Goal: Task Accomplishment & Management: Manage account settings

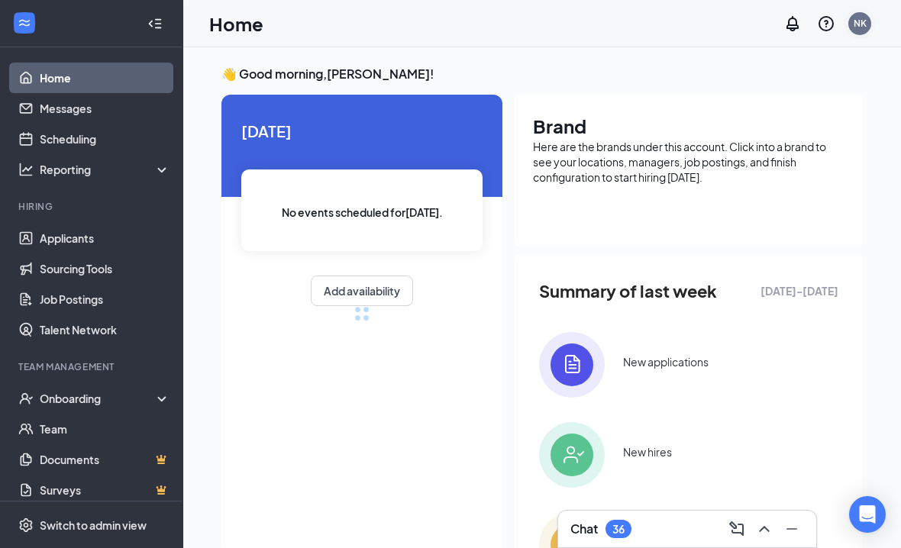
click at [862, 23] on div "NK" at bounding box center [860, 23] width 13 height 13
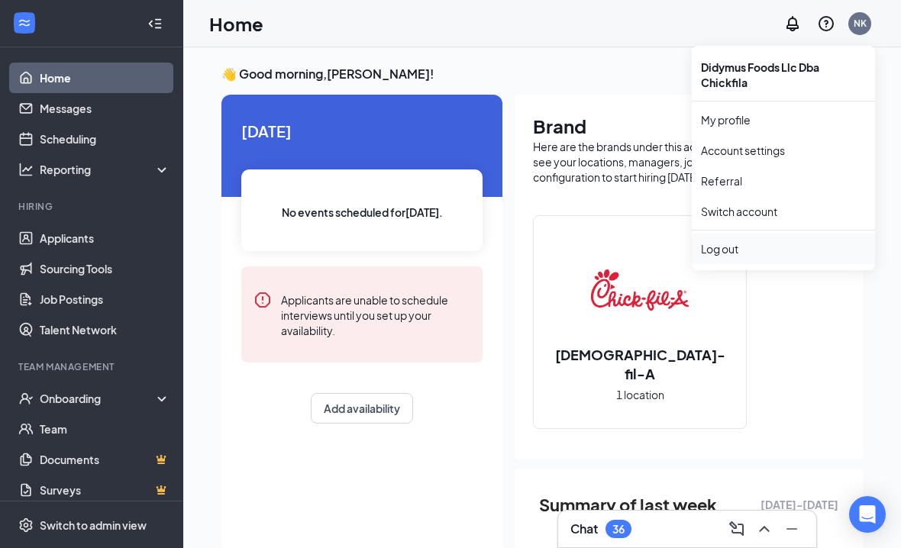
click at [741, 247] on div "Log out" at bounding box center [783, 248] width 165 height 15
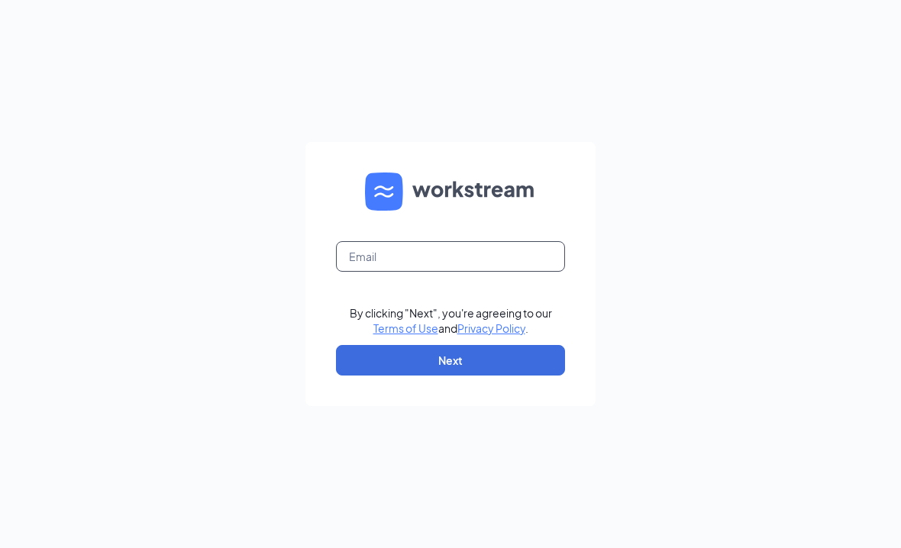
click at [412, 272] on input "text" at bounding box center [450, 256] width 229 height 31
paste input "dave.terhune@cfafranchisee.com"
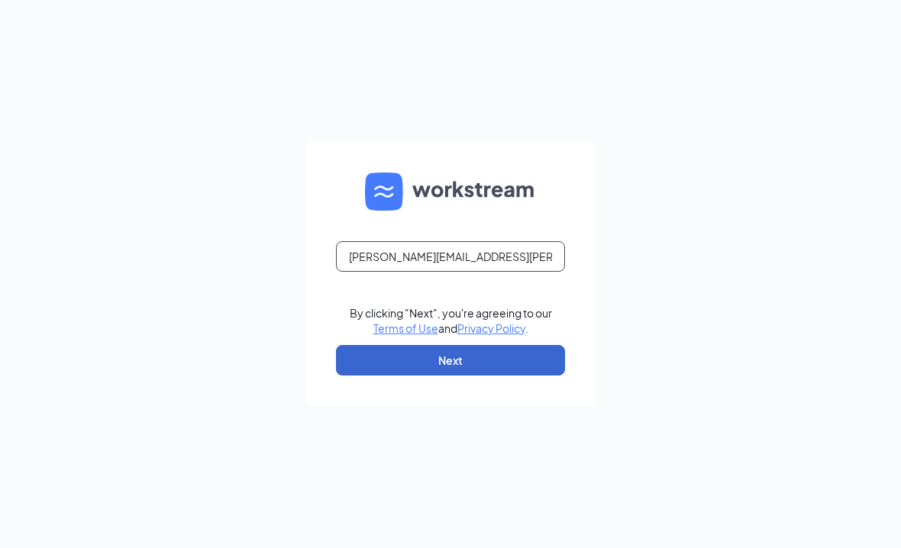
type input "dave.terhune@cfafranchisee.com"
click at [392, 375] on button "Next" at bounding box center [450, 360] width 229 height 31
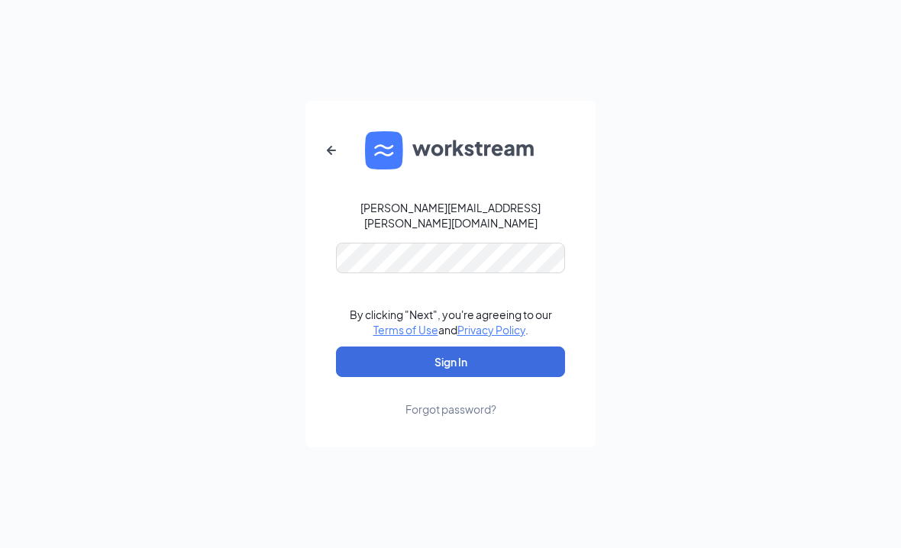
click at [395, 394] on form "dave.terhune@cfafranchisee.com By clicking "Next", you're agreeing to our Terms…" at bounding box center [450, 274] width 290 height 347
click at [409, 367] on button "Sign In" at bounding box center [450, 362] width 229 height 31
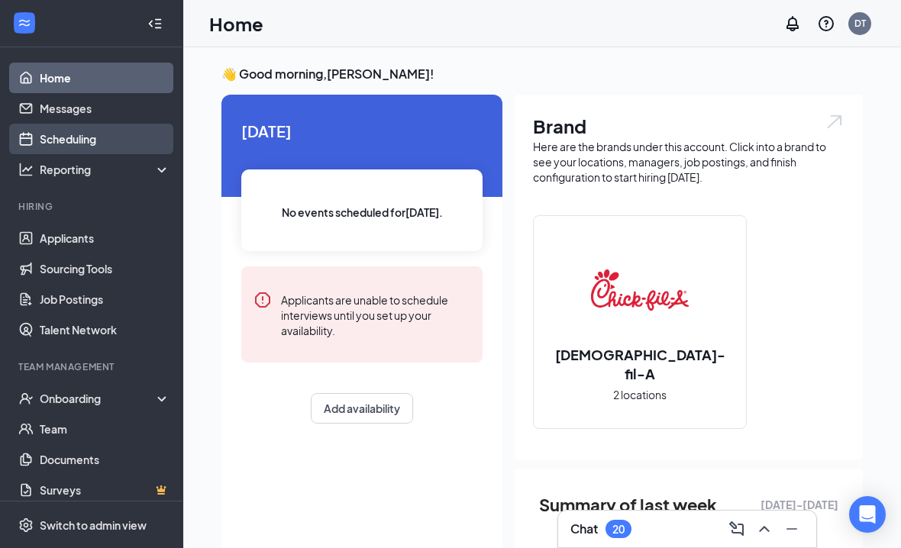
click at [98, 149] on link "Scheduling" at bounding box center [105, 139] width 131 height 31
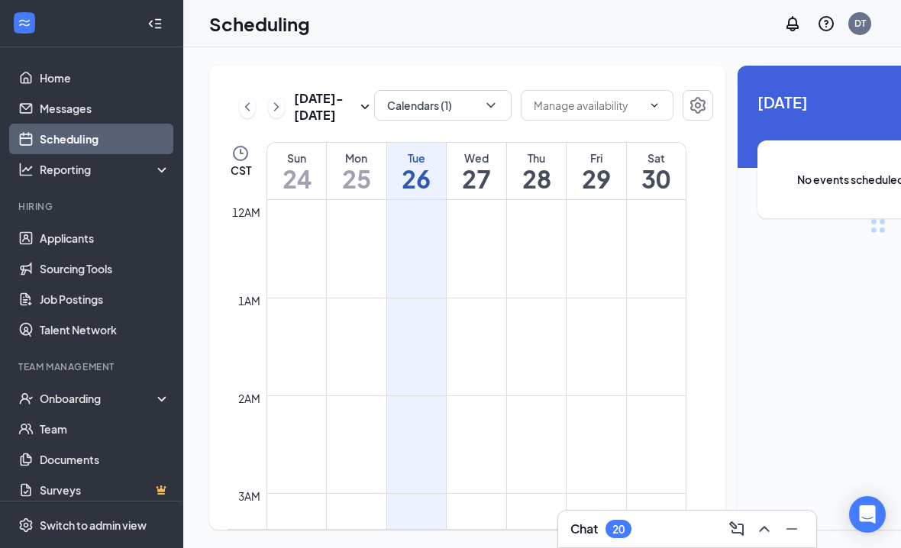
scroll to position [751, 0]
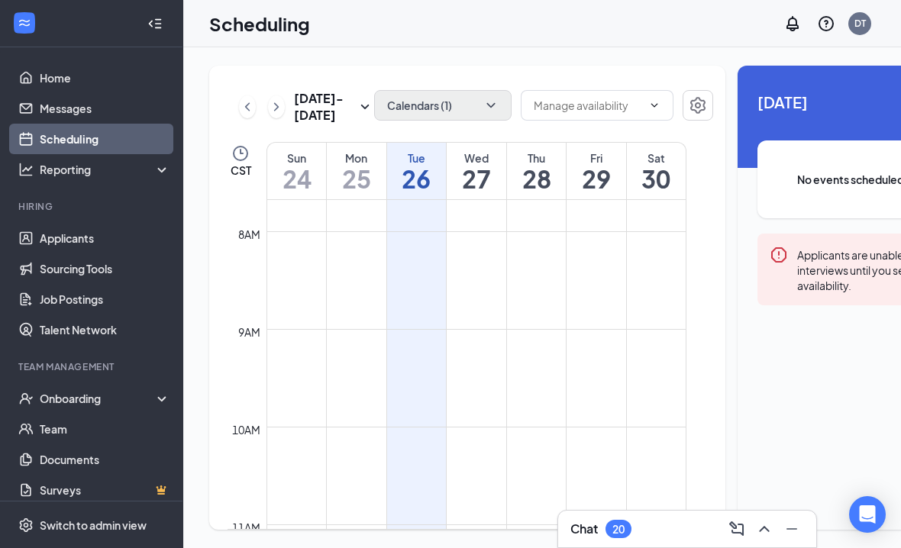
click at [418, 100] on button "Calendars (1)" at bounding box center [442, 105] width 137 height 31
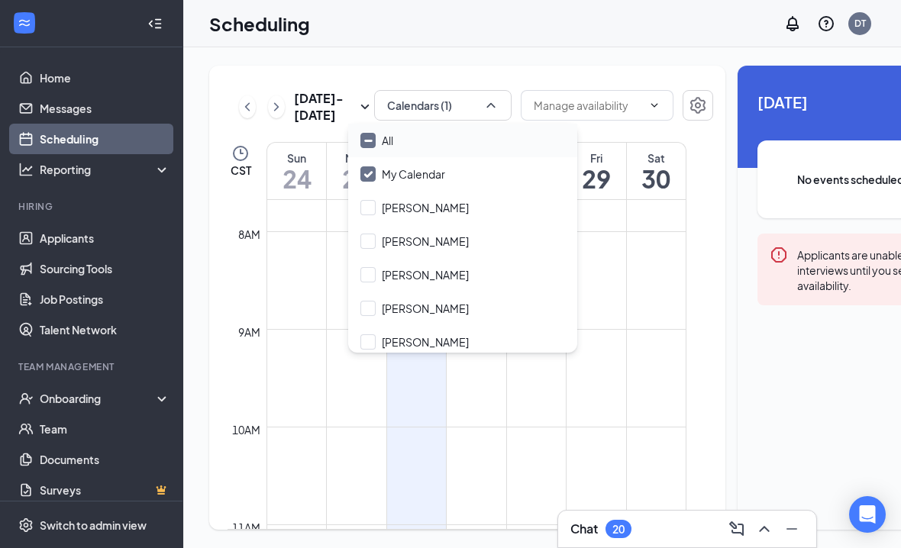
click at [394, 146] on div "All" at bounding box center [462, 141] width 229 height 34
checkbox input "true"
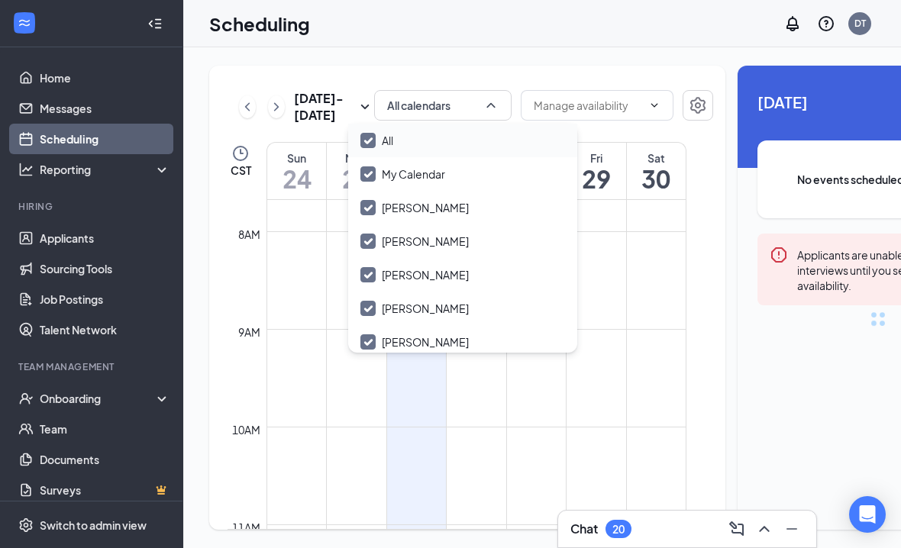
checkbox input "true"
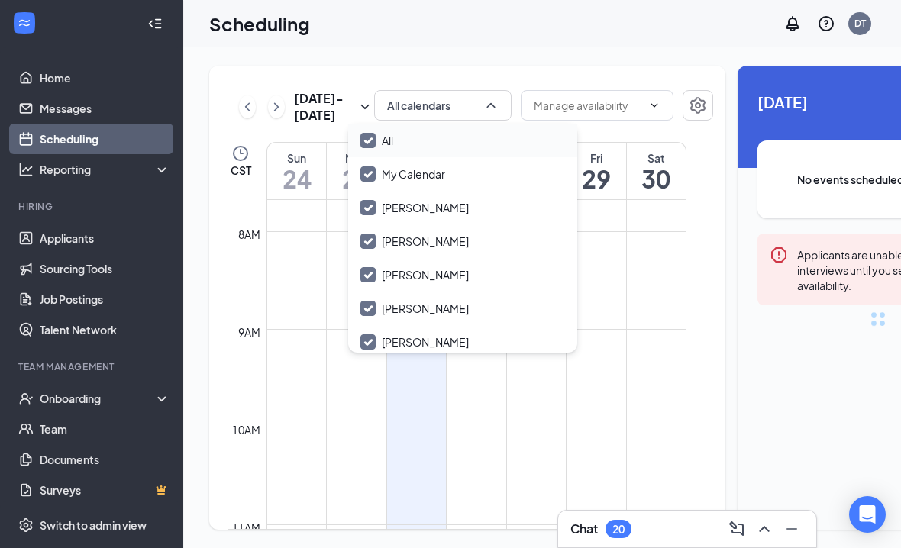
checkbox input "true"
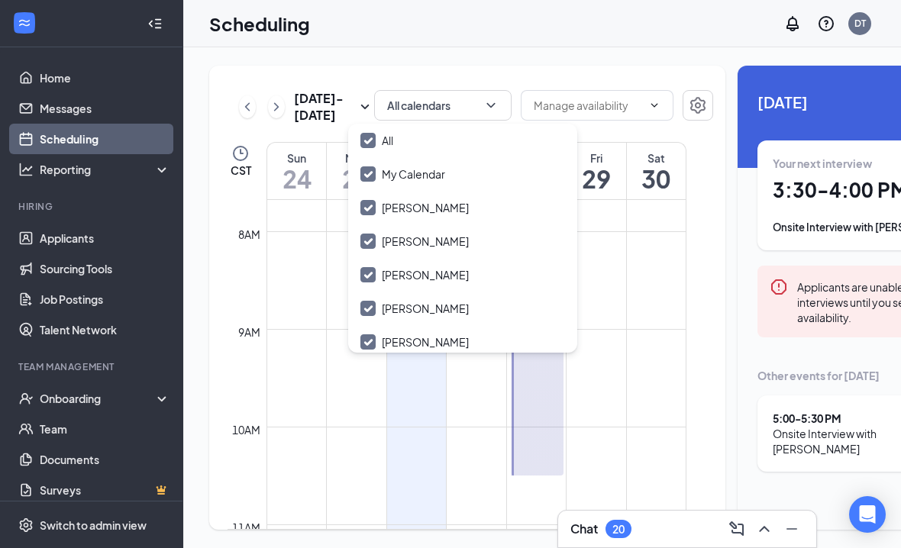
click at [436, 79] on div "Aug 24 - Aug 30 All calendars CST Sun 24 Mon 25 Tue 26 Wed 27 Thu 28 Fri 29 Sat…" at bounding box center [467, 298] width 516 height 464
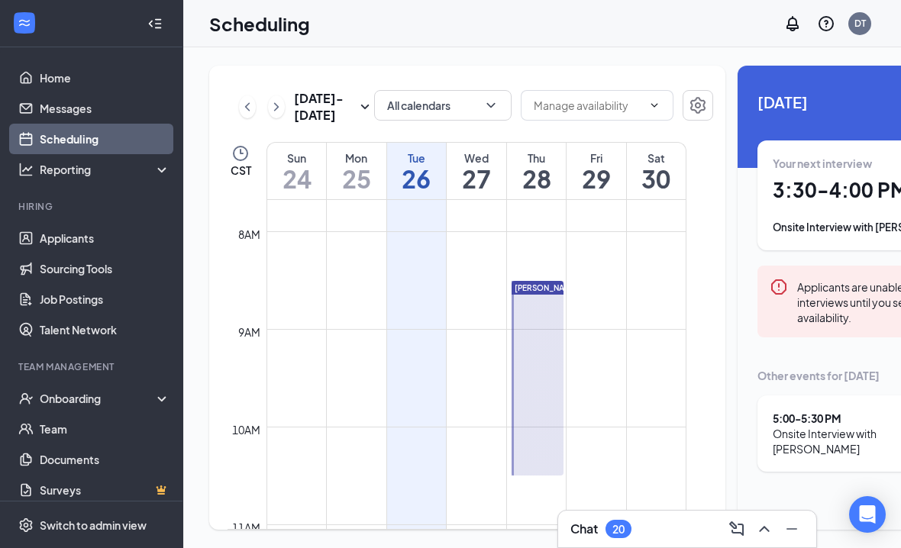
click at [470, 166] on div "Wed" at bounding box center [477, 157] width 60 height 15
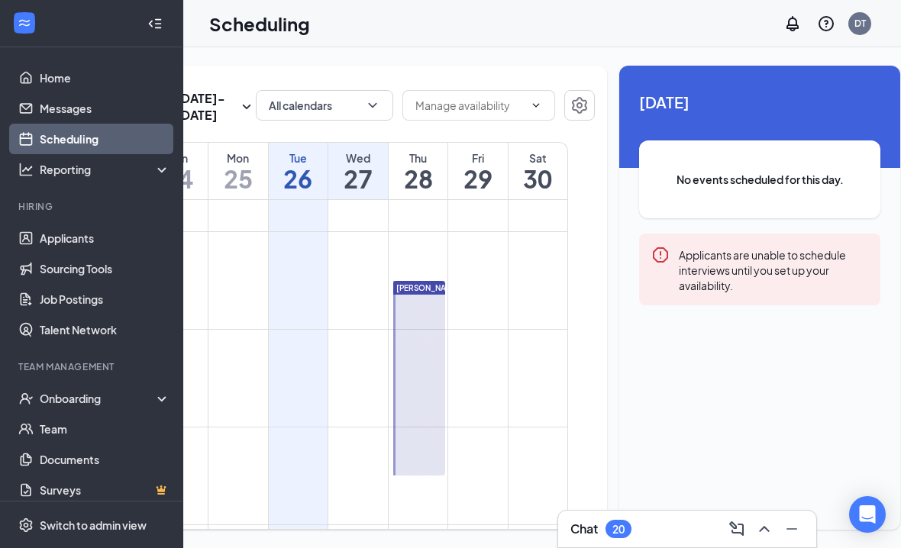
scroll to position [0, 118]
click at [153, 31] on icon "Collapse" at bounding box center [154, 23] width 15 height 15
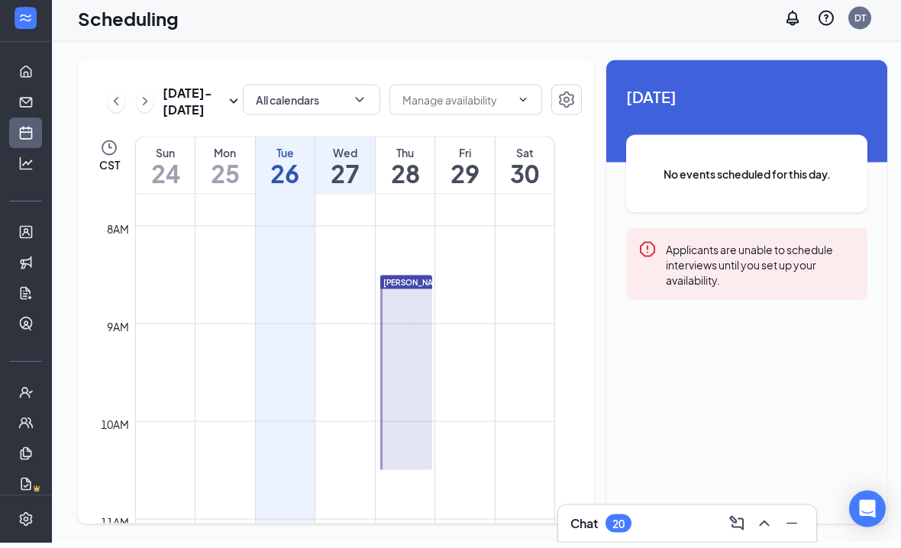
scroll to position [0, 0]
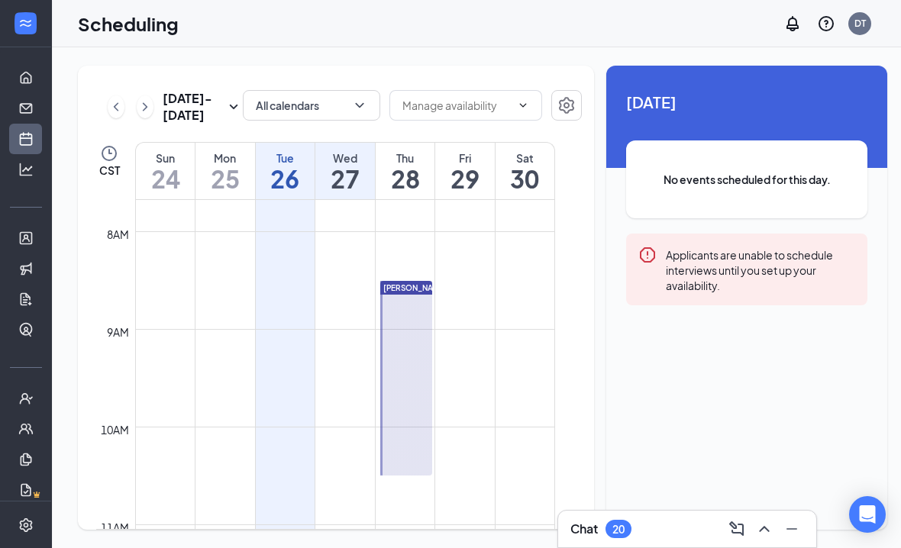
click at [288, 191] on h1 "26" at bounding box center [286, 179] width 60 height 26
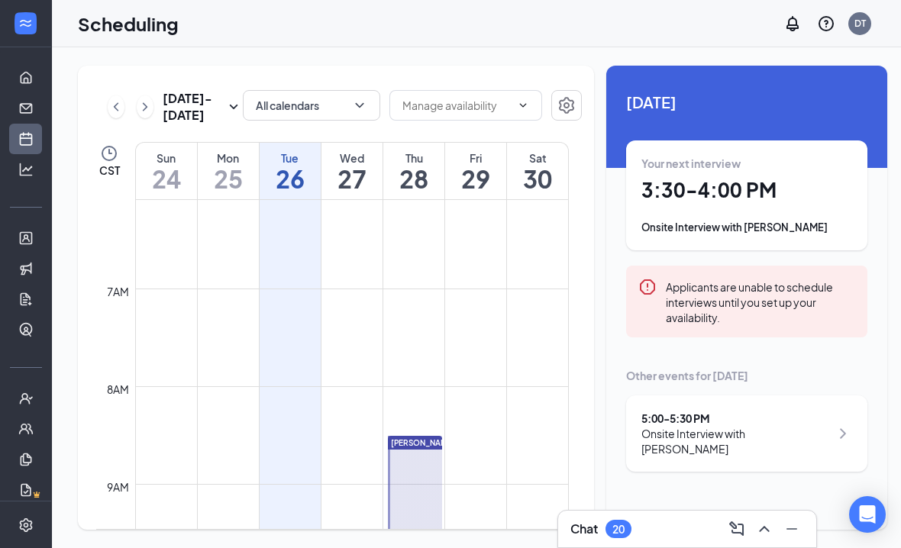
scroll to position [543, 0]
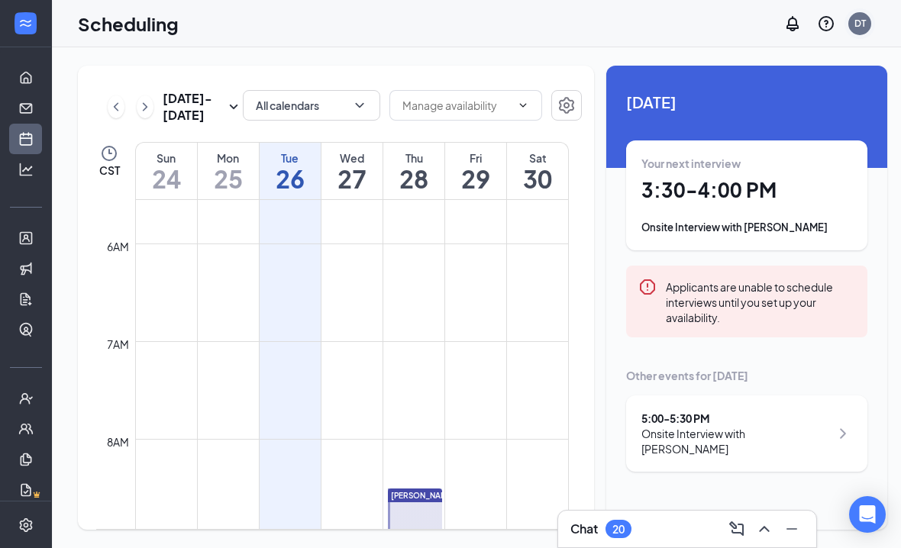
click at [867, 24] on div "DT" at bounding box center [859, 23] width 23 height 23
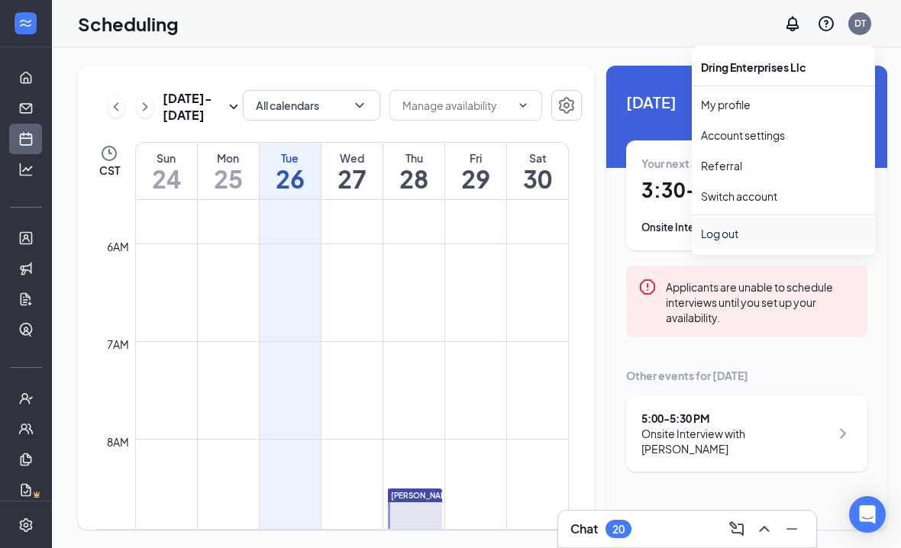
click at [758, 230] on div "Log out" at bounding box center [783, 233] width 165 height 15
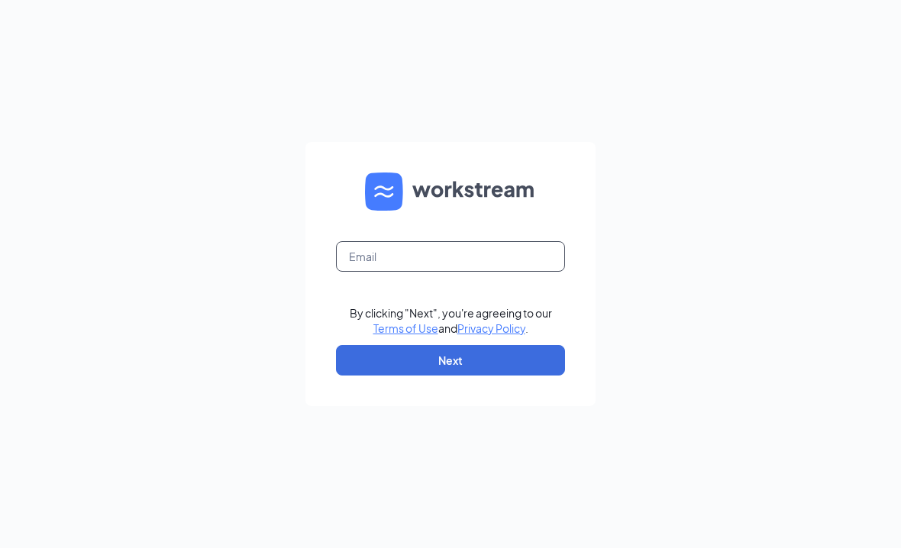
click at [457, 272] on input "text" at bounding box center [450, 256] width 229 height 31
paste input "niki@edenresourcesllc.com"
type input "niki@edenresourcesllc.com"
click at [424, 402] on form "niki@edenresourcesllc.com By clicking "Next", you're agreeing to our Terms of U…" at bounding box center [450, 274] width 290 height 264
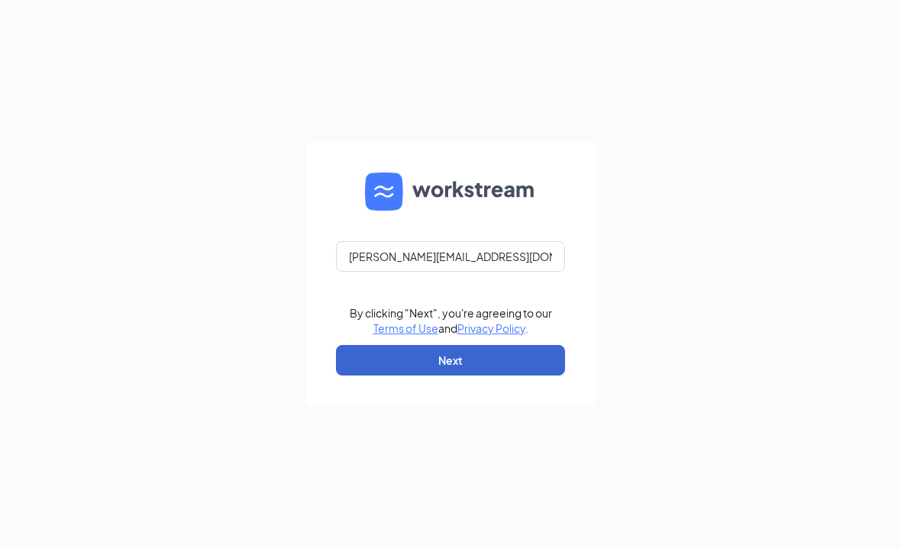
click at [436, 376] on button "Next" at bounding box center [450, 360] width 229 height 31
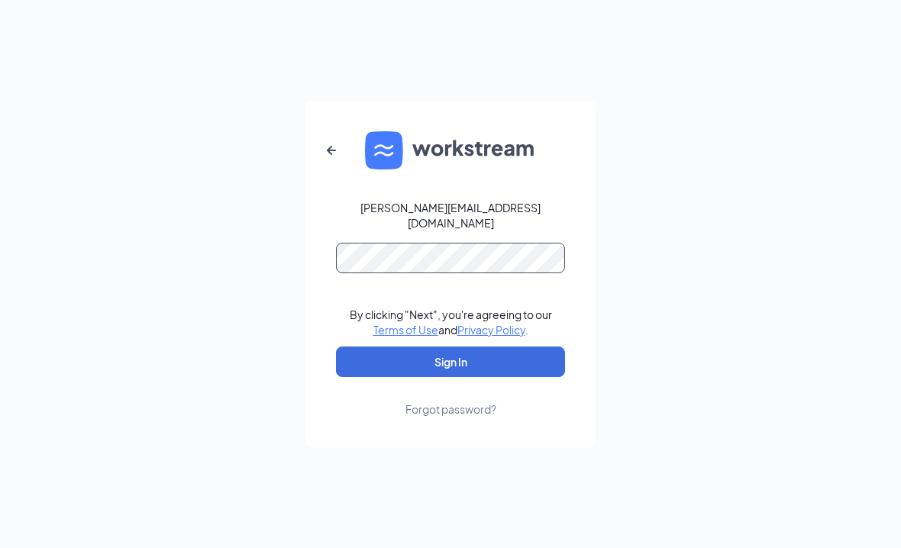
click at [450, 377] on button "Sign In" at bounding box center [450, 362] width 229 height 31
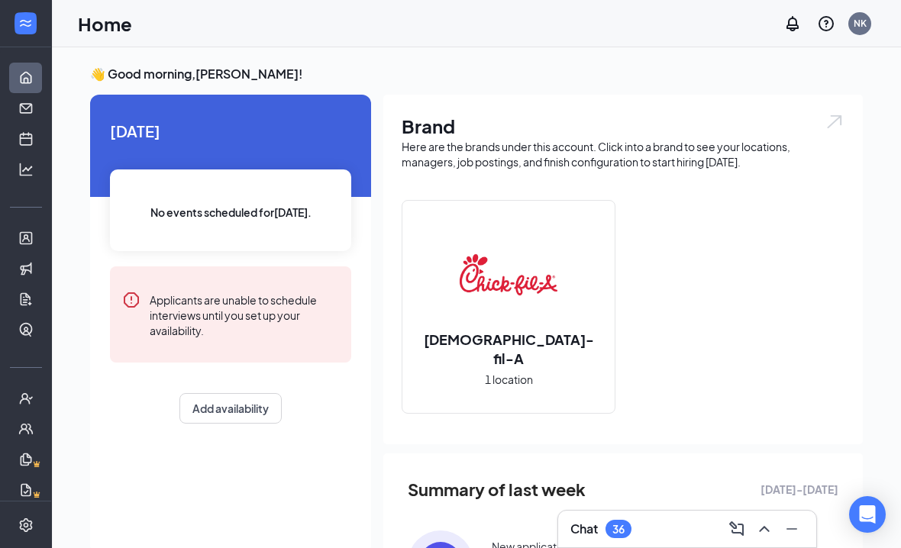
click at [9, 150] on ul "Home Messages Scheduling Hiring Applicants Sourcing Tools Job Postings Talent N…" at bounding box center [25, 279] width 51 height 464
click at [40, 145] on link "Scheduling" at bounding box center [47, 139] width 15 height 31
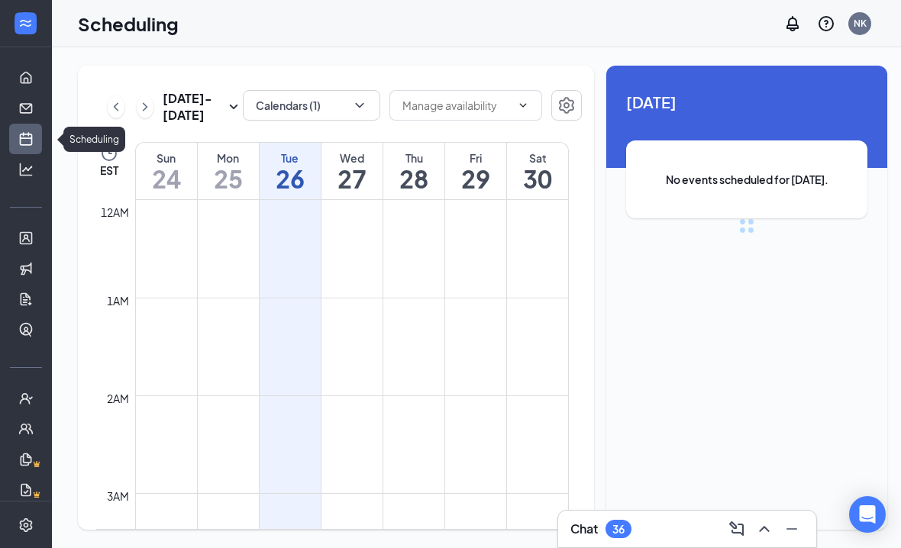
scroll to position [751, 0]
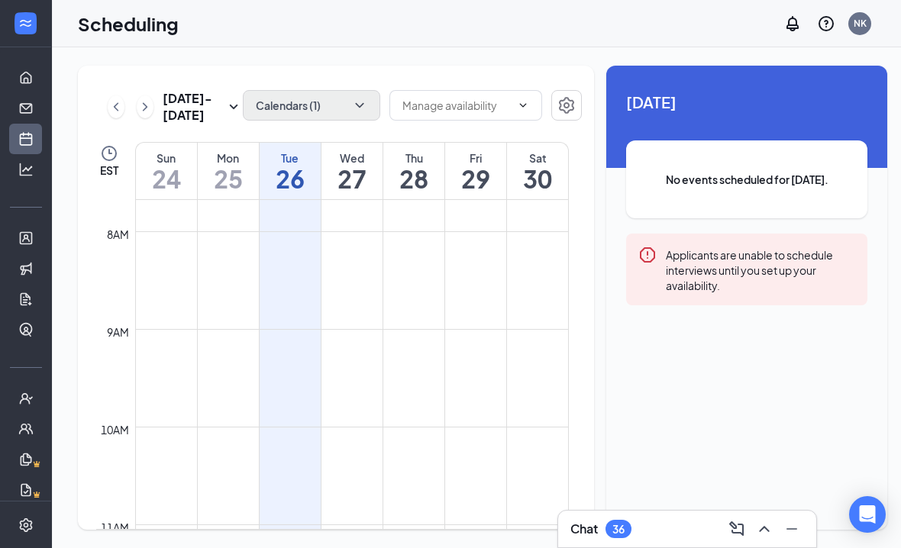
click at [333, 116] on button "Calendars (1)" at bounding box center [311, 105] width 137 height 31
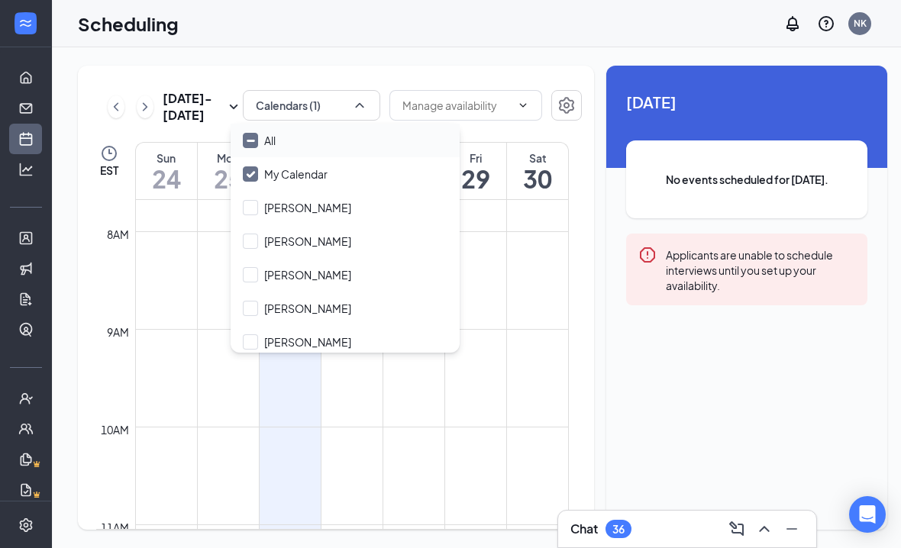
click at [303, 140] on div "All" at bounding box center [345, 141] width 229 height 34
checkbox input "true"
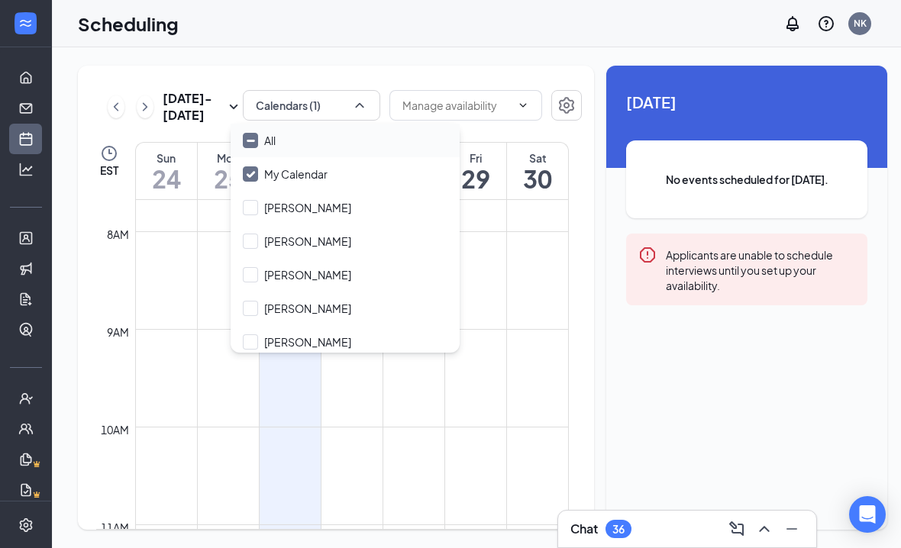
checkbox input "true"
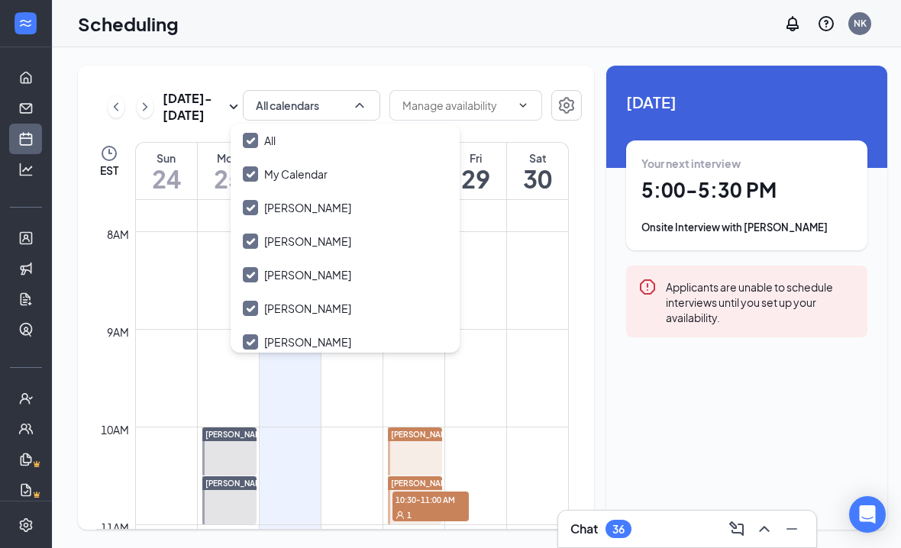
click at [344, 73] on div "[DATE] - [DATE] All calendars EST Sun 24 Mon 25 Tue 26 Wed 27 Thu 28 Fri 29 Sat…" at bounding box center [336, 298] width 516 height 464
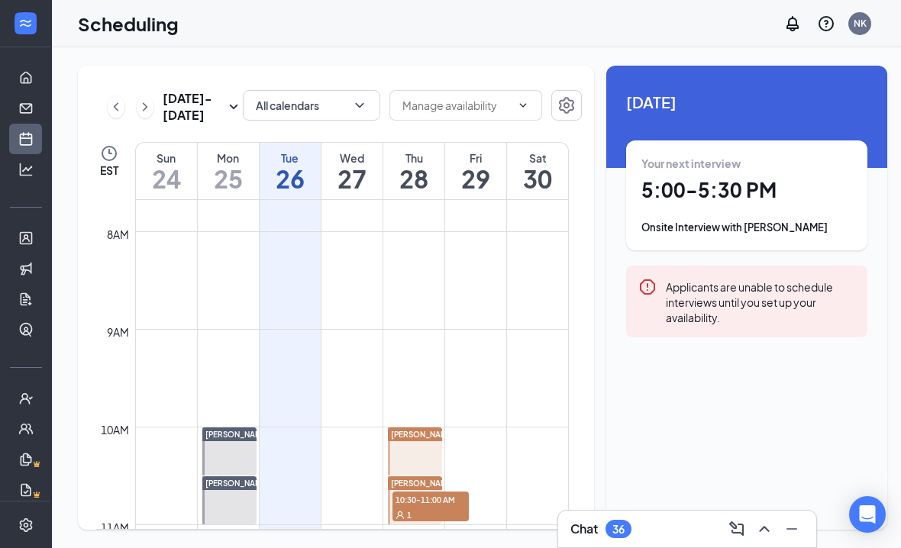
click at [345, 140] on div "[DATE] - [DATE] All calendars EST Sun 24 Mon 25 Tue 26 Wed 27 Thu 28 Fri 29 Sat…" at bounding box center [336, 298] width 516 height 464
click at [357, 166] on h1 "27" at bounding box center [351, 179] width 61 height 26
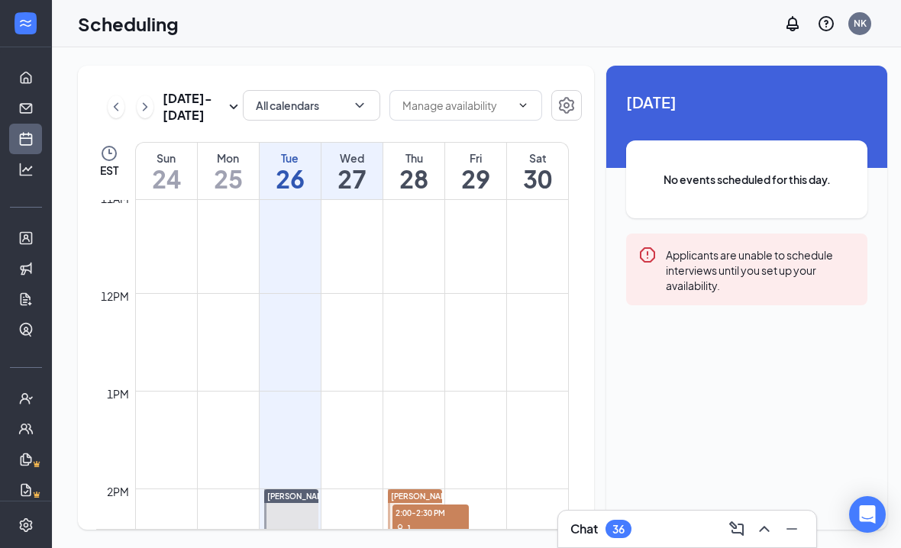
scroll to position [1116, 0]
